Goal: Task Accomplishment & Management: Complete application form

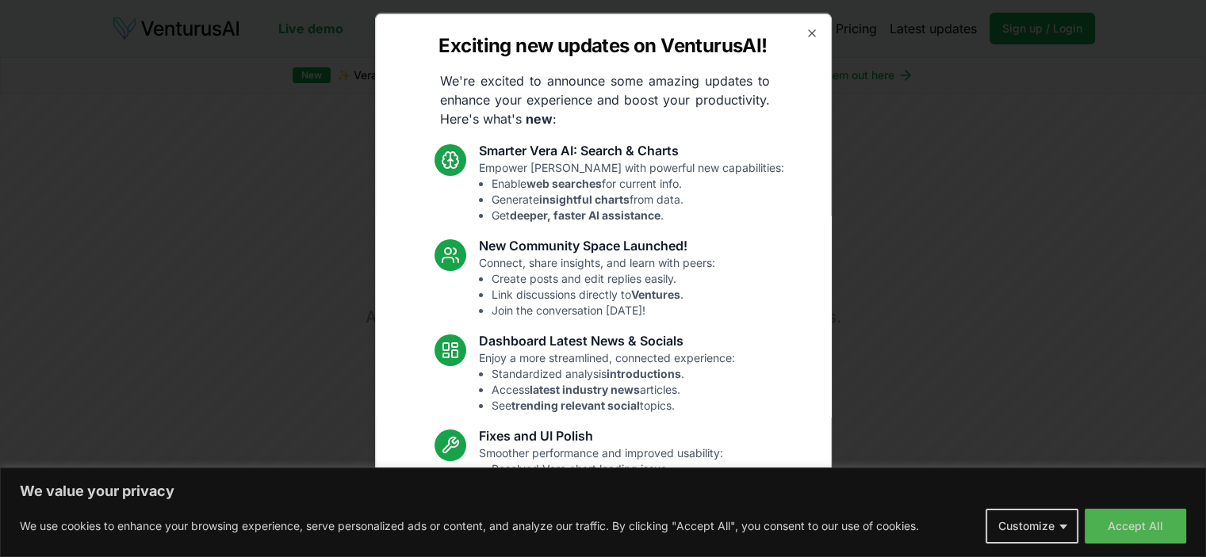
drag, startPoint x: 802, startPoint y: 27, endPoint x: 804, endPoint y: 40, distance: 12.8
click at [805, 29] on icon "button" at bounding box center [811, 32] width 13 height 13
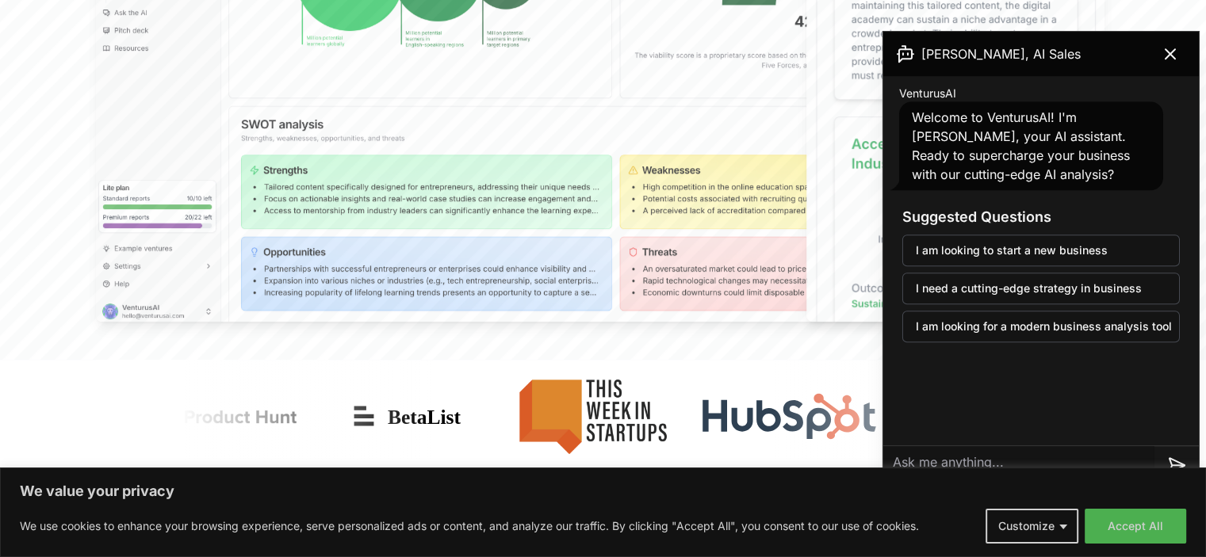
scroll to position [396, 0]
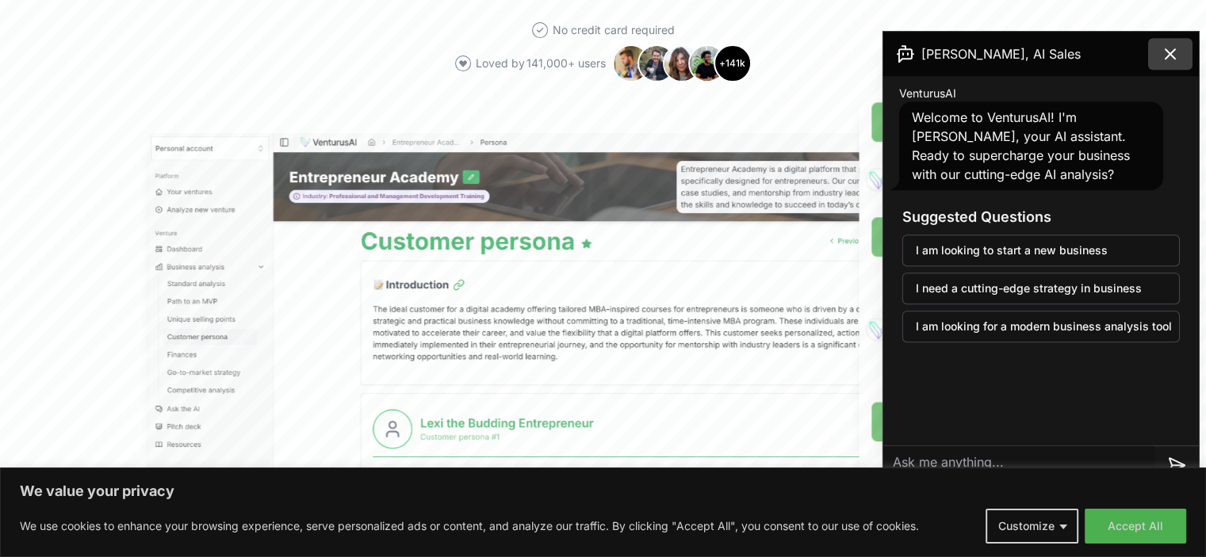
click at [1178, 67] on button at bounding box center [1170, 54] width 44 height 32
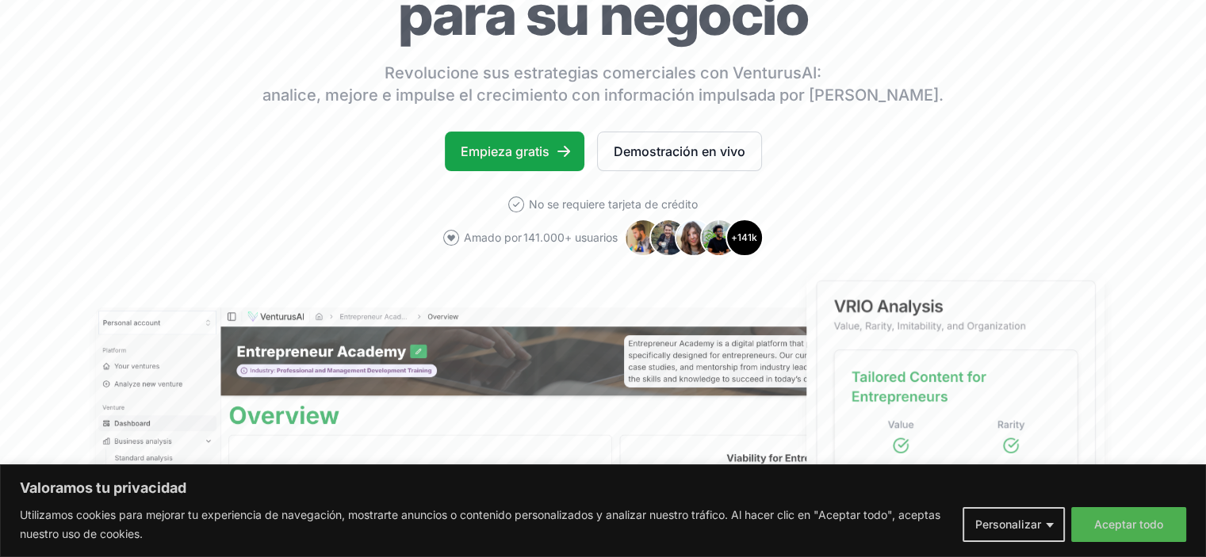
scroll to position [317, 0]
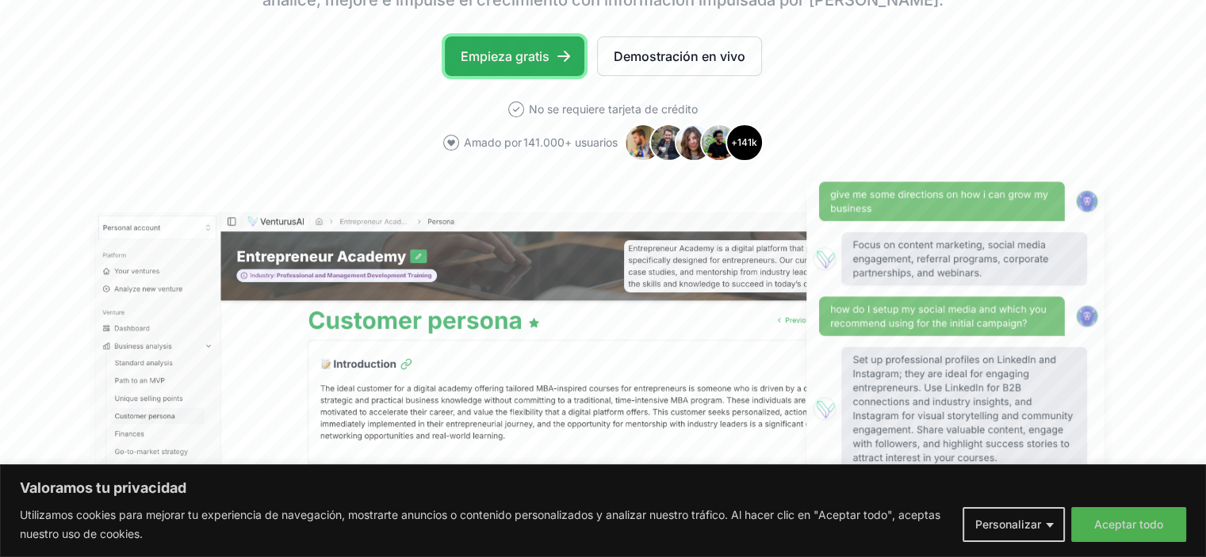
click at [549, 69] on link "Empieza gratis" at bounding box center [515, 56] width 140 height 40
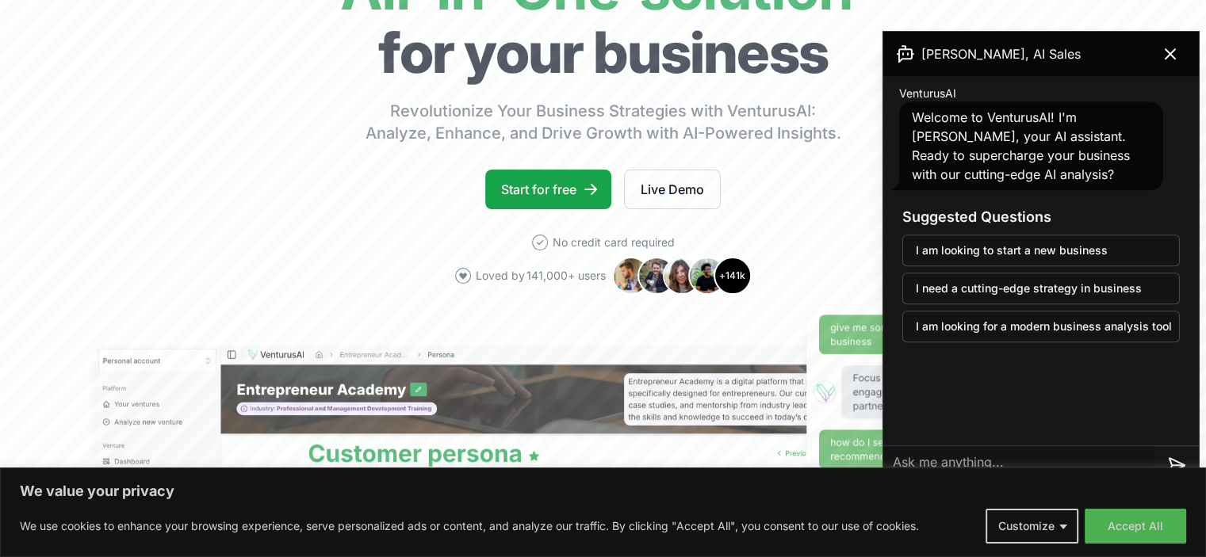
scroll to position [79, 0]
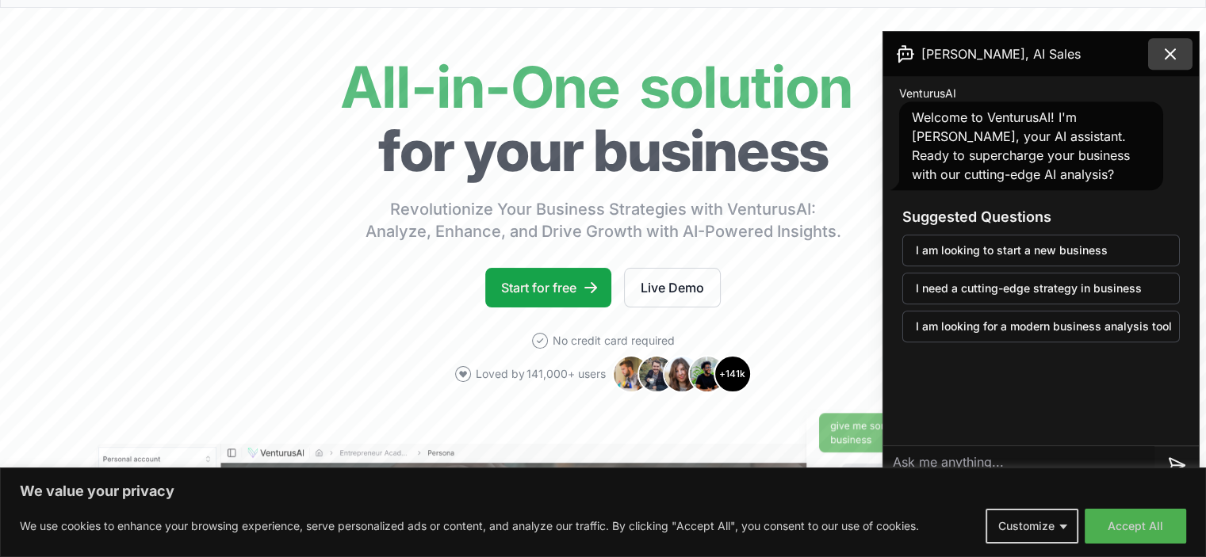
click at [1172, 55] on icon at bounding box center [1170, 54] width 10 height 10
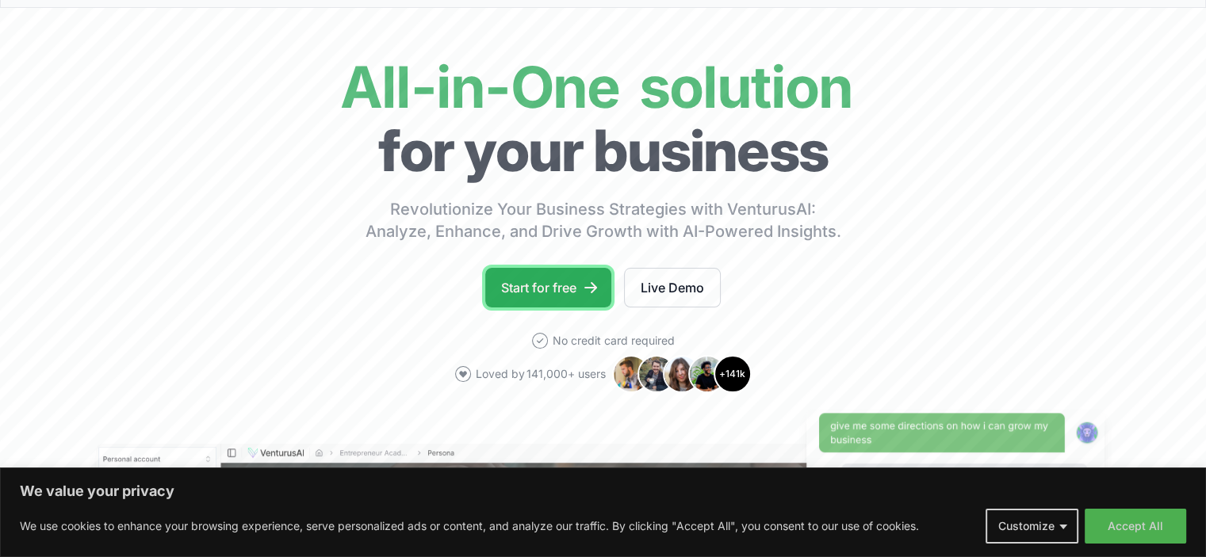
click at [545, 293] on link "Start for free" at bounding box center [548, 288] width 126 height 40
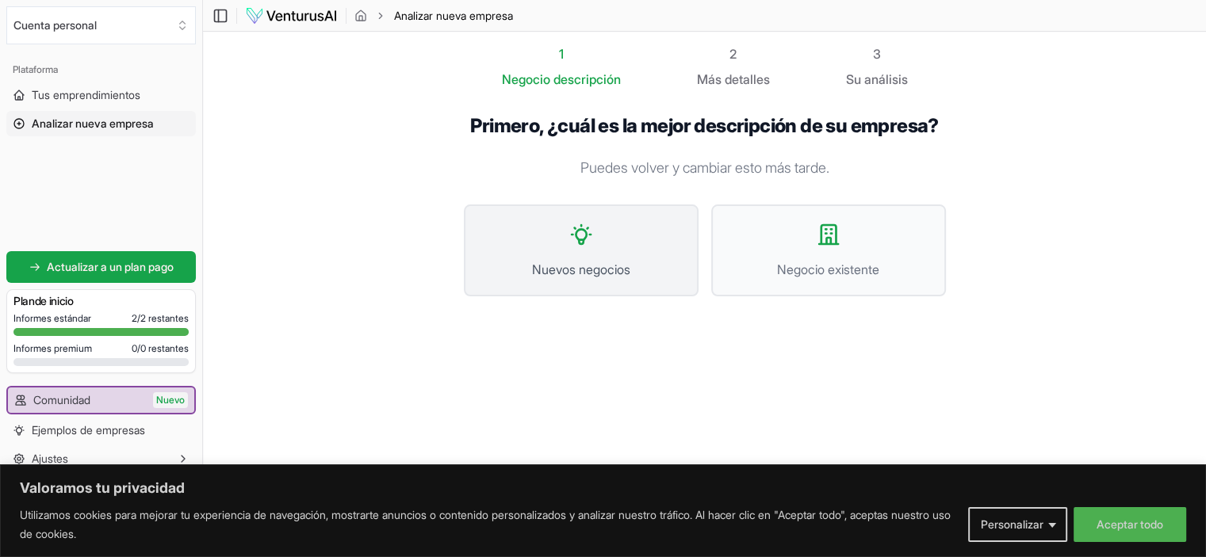
click at [636, 258] on button "Nuevos negocios" at bounding box center [581, 251] width 235 height 92
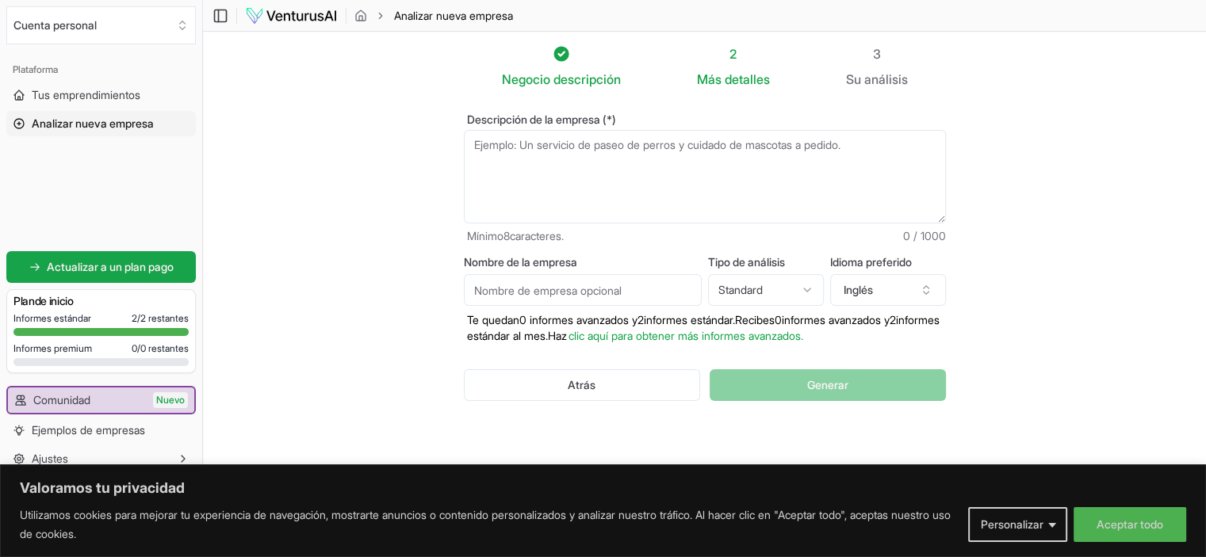
drag, startPoint x: 660, startPoint y: 128, endPoint x: 666, endPoint y: 142, distance: 15.6
click at [660, 131] on div "Descripción de la empresa (*) Mínimo 8 caracteres. 0 / 1000" at bounding box center [705, 179] width 482 height 130
click at [856, 218] on textarea "Descripción de la empresa (*)" at bounding box center [705, 177] width 482 height 94
click at [886, 177] on textarea "Descripción de la empresa (*)" at bounding box center [705, 177] width 482 height 94
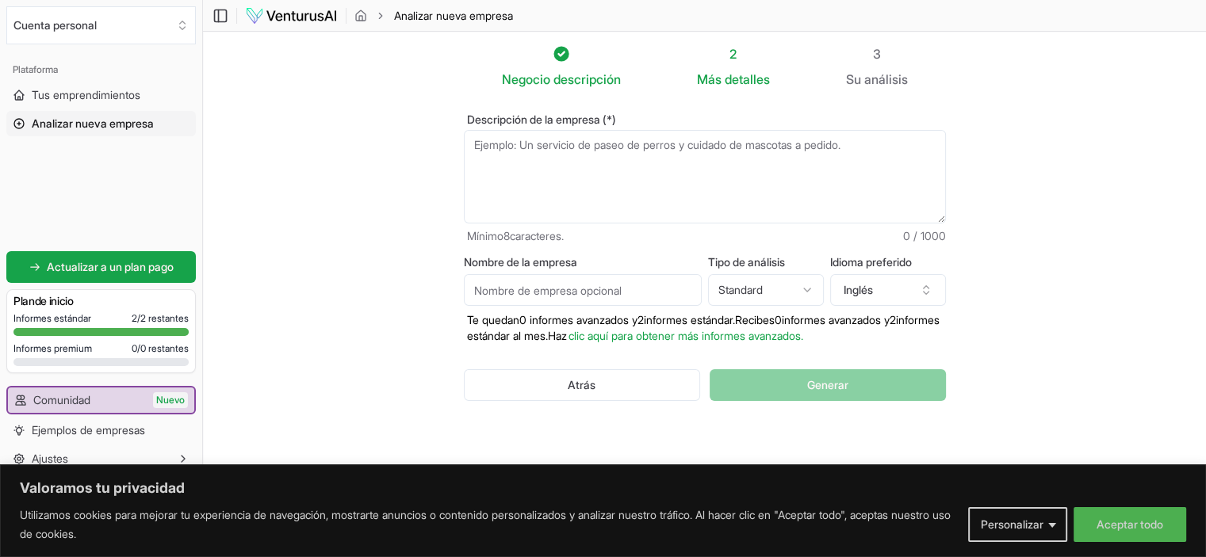
click at [784, 200] on textarea "Descripción de la empresa (*)" at bounding box center [705, 177] width 482 height 94
drag, startPoint x: 519, startPoint y: 113, endPoint x: 603, endPoint y: 182, distance: 108.2
click at [522, 119] on font "Descripción de la empresa (*)" at bounding box center [541, 119] width 149 height 13
click at [522, 130] on textarea "Descripción de la empresa (*)" at bounding box center [705, 177] width 482 height 94
click at [613, 184] on textarea "Descripción de la empresa (*)" at bounding box center [705, 177] width 482 height 94
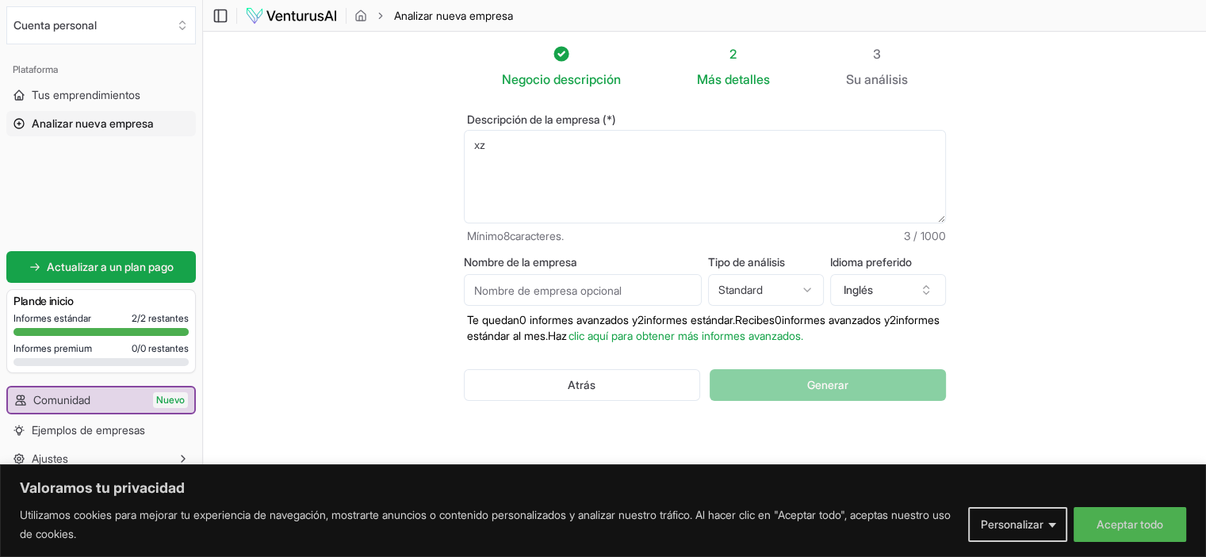
type textarea "x"
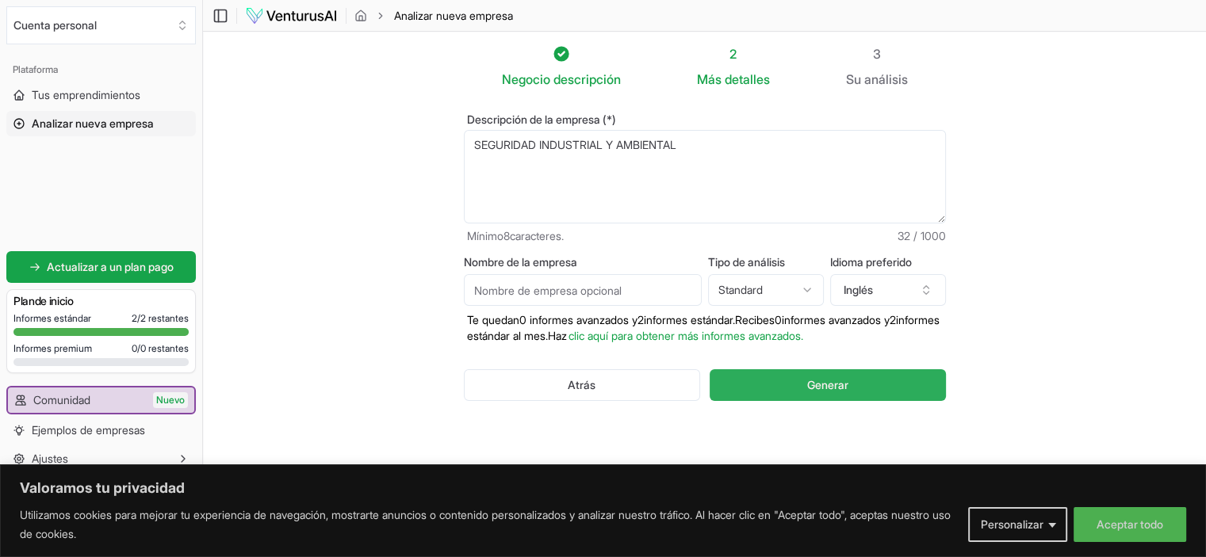
type textarea "SEGURIDAD INDUSTRIAL Y AMBIENTAL"
click at [860, 381] on button "Generar" at bounding box center [827, 385] width 235 height 32
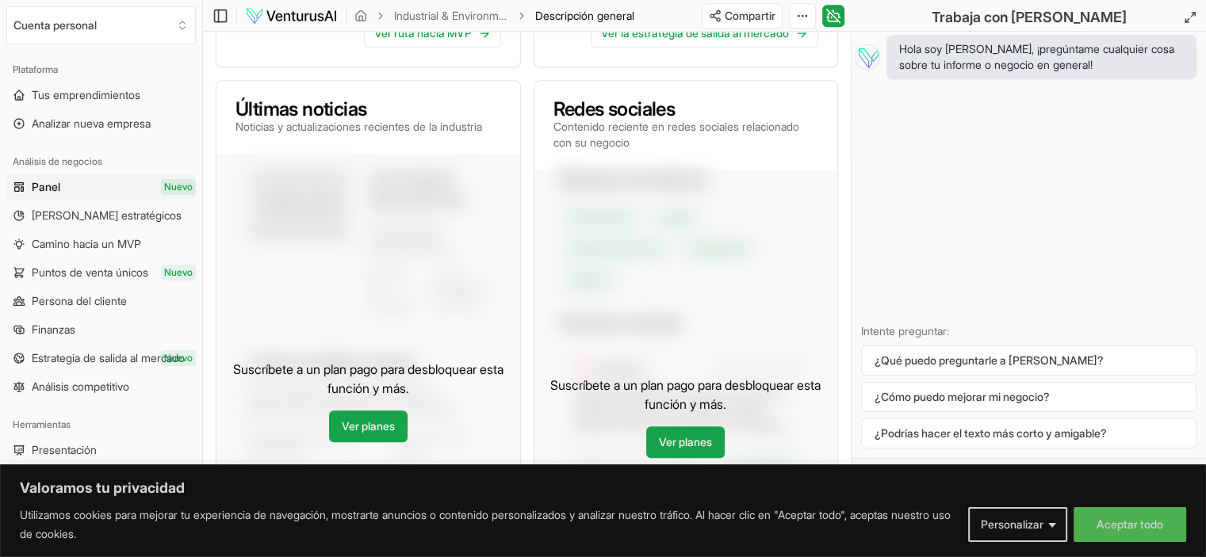
scroll to position [1031, 0]
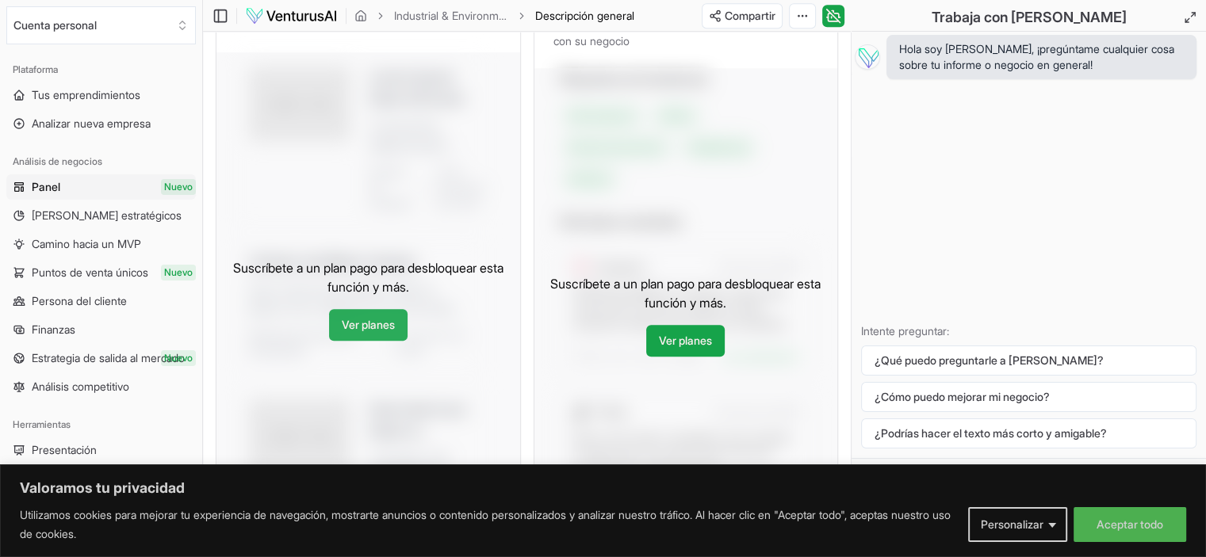
click at [356, 334] on link "Ver planes" at bounding box center [368, 325] width 78 height 32
